Goal: Task Accomplishment & Management: Manage account settings

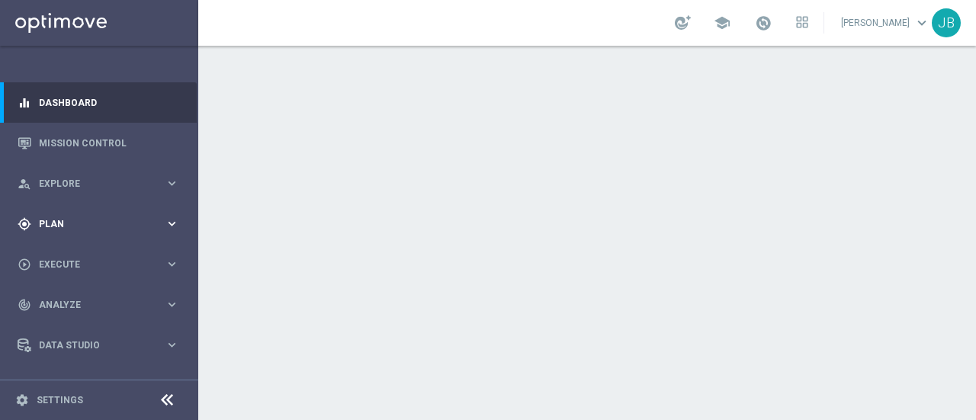
click at [91, 223] on span "Plan" at bounding box center [102, 224] width 126 height 9
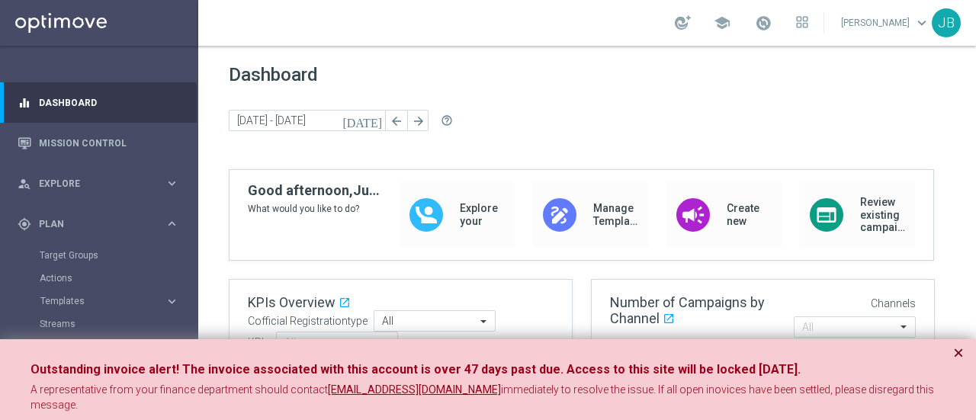
click at [959, 354] on button "×" at bounding box center [958, 353] width 11 height 18
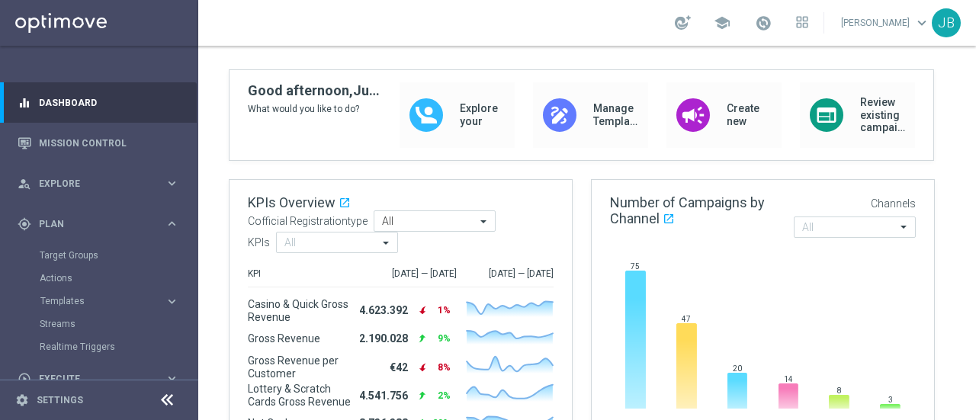
scroll to position [146, 0]
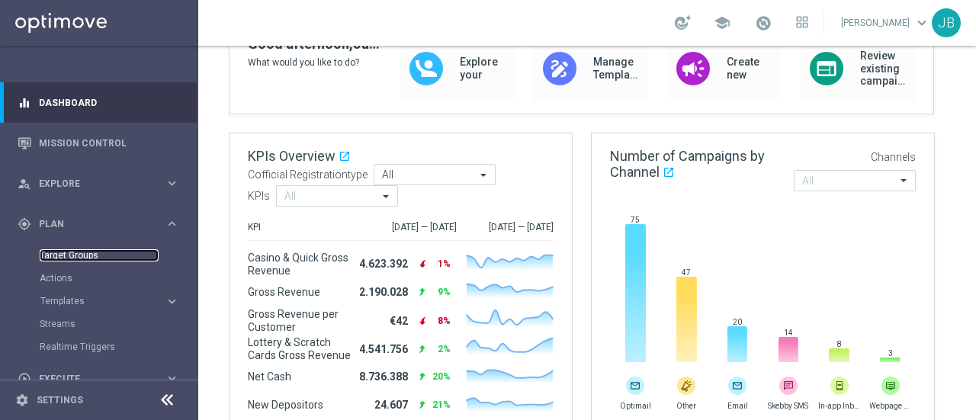
click at [59, 258] on link "Target Groups" at bounding box center [99, 255] width 119 height 12
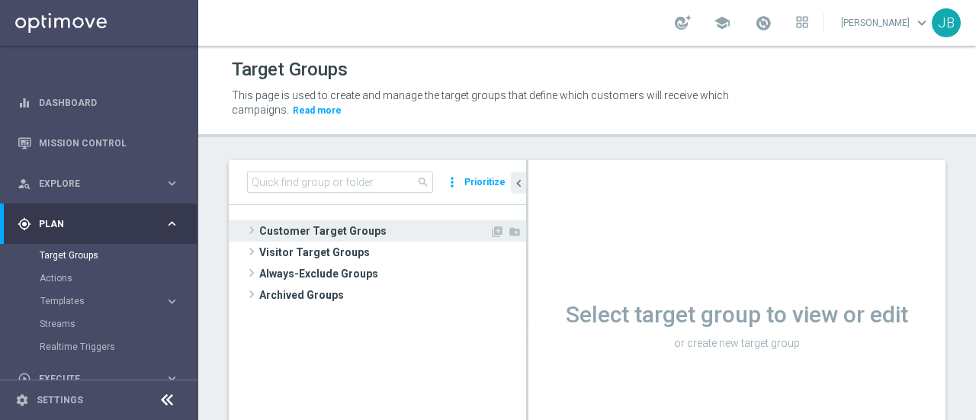
click at [251, 231] on span at bounding box center [251, 230] width 15 height 18
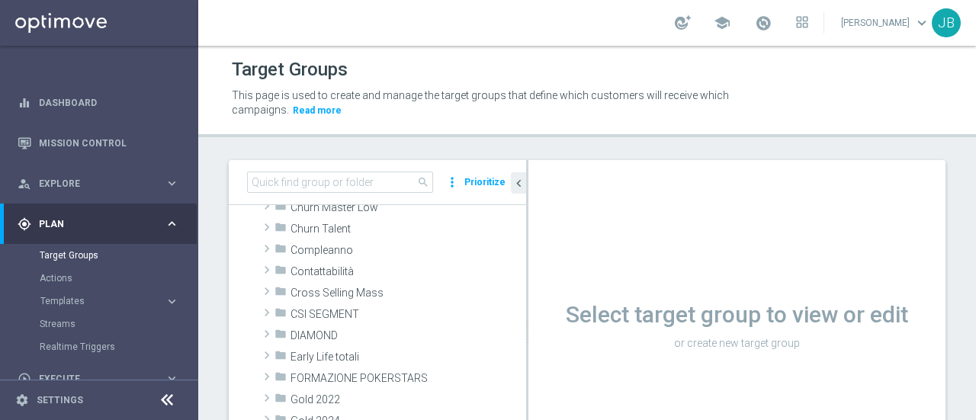
scroll to position [114, 0]
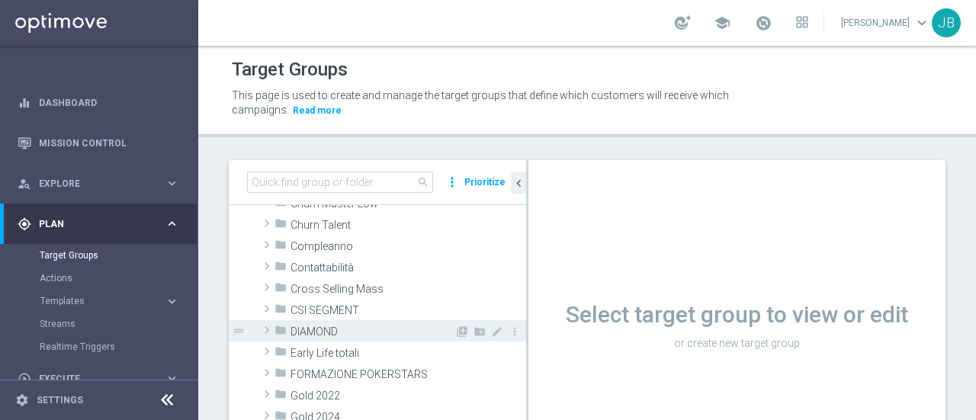
click at [268, 328] on span at bounding box center [266, 330] width 15 height 18
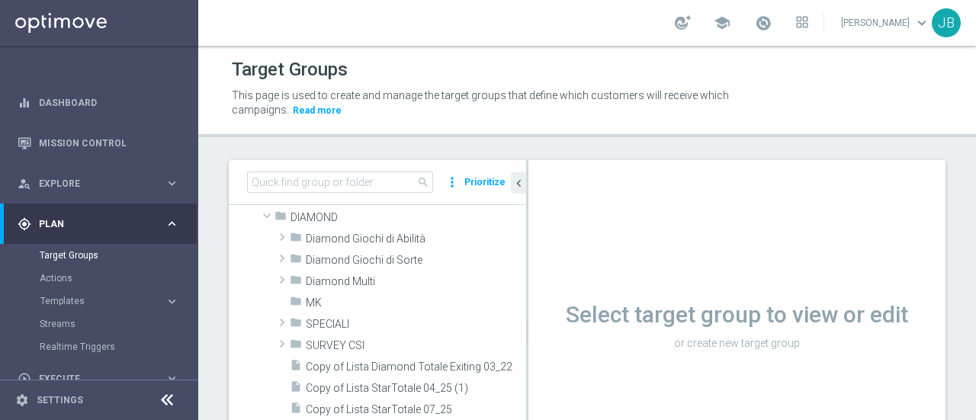
scroll to position [232, 0]
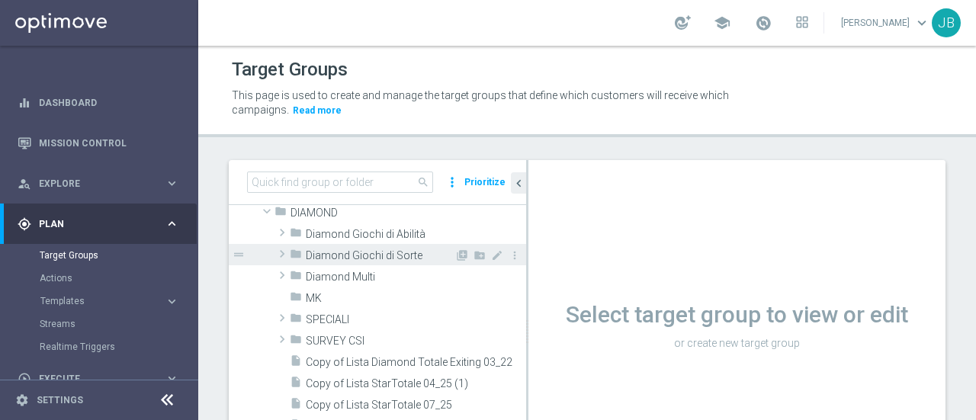
click at [282, 252] on span at bounding box center [281, 254] width 15 height 18
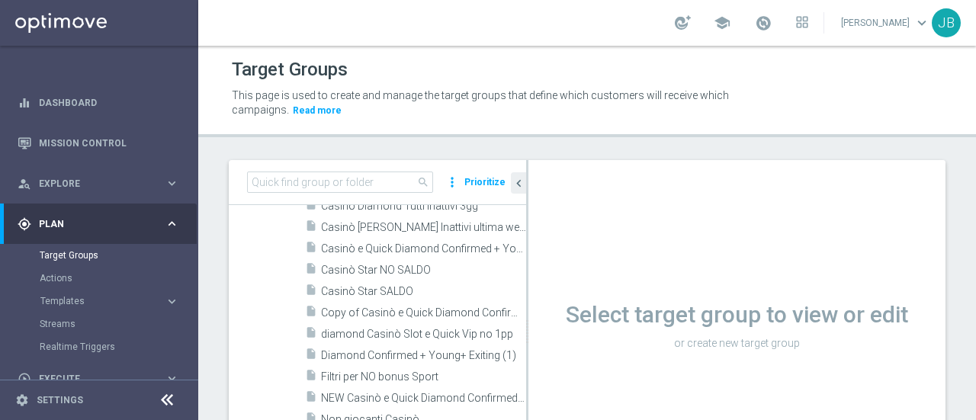
scroll to position [386, 0]
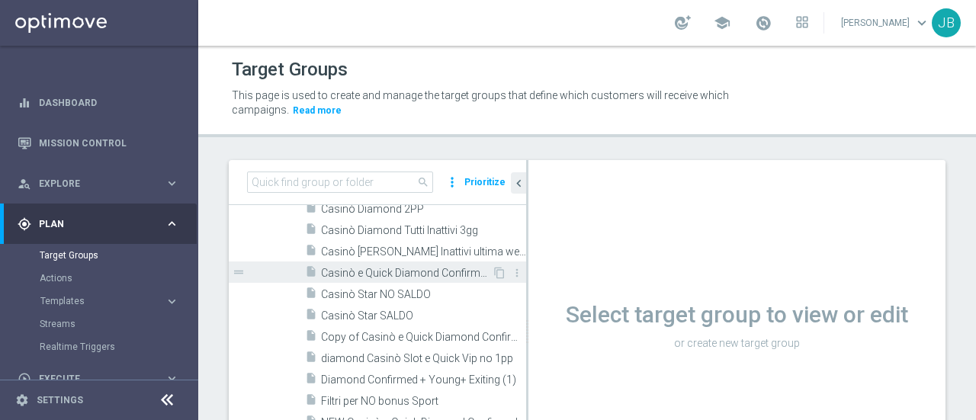
click at [380, 271] on span "Casinò e Quick Diamond Confirmed + Young+ Exiting" at bounding box center [406, 273] width 171 height 13
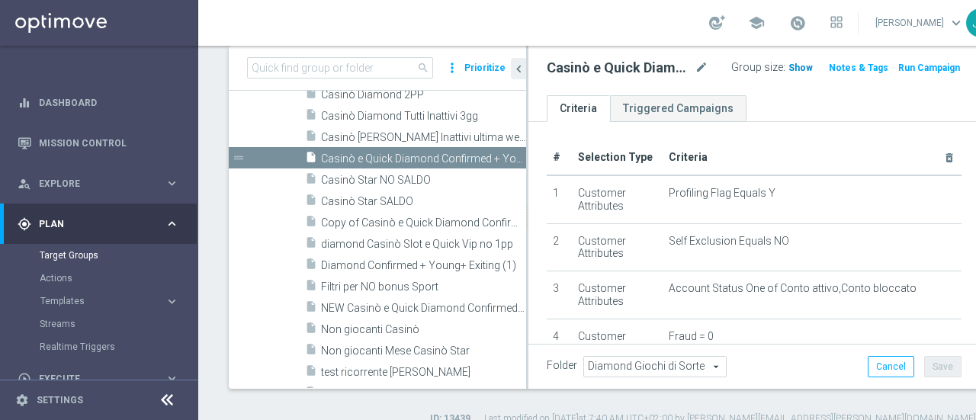
click at [788, 67] on span "Show" at bounding box center [800, 67] width 24 height 11
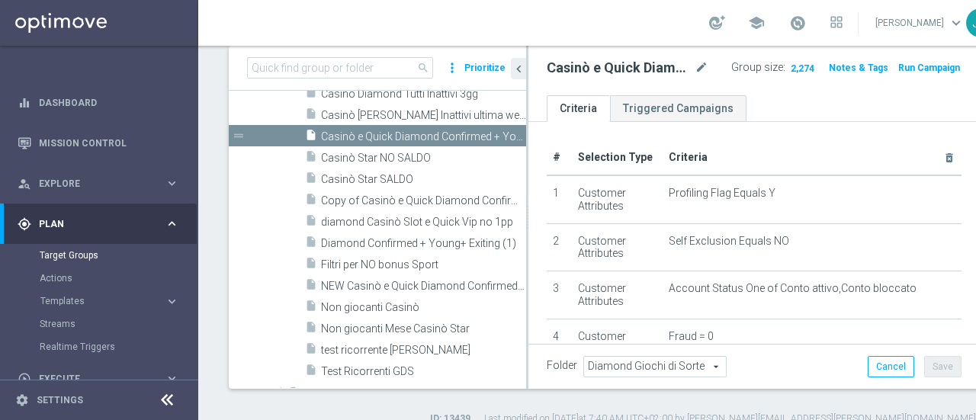
scroll to position [379, 0]
